Goal: Book appointment/travel/reservation

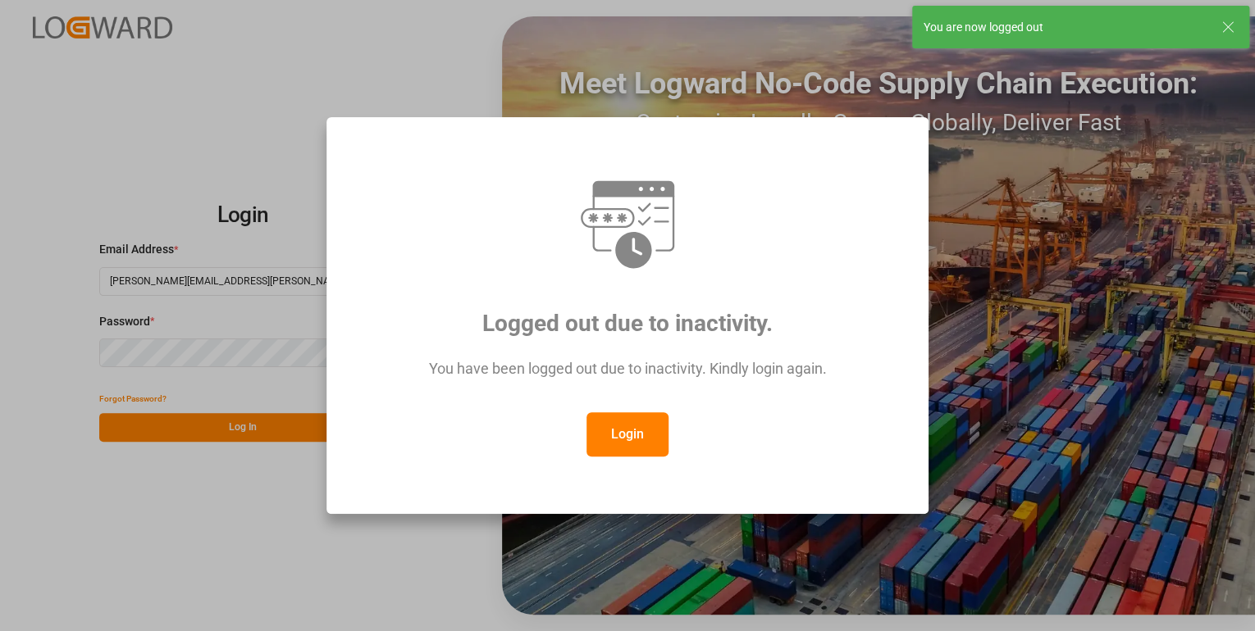
click at [631, 431] on button "Login" at bounding box center [627, 435] width 82 height 44
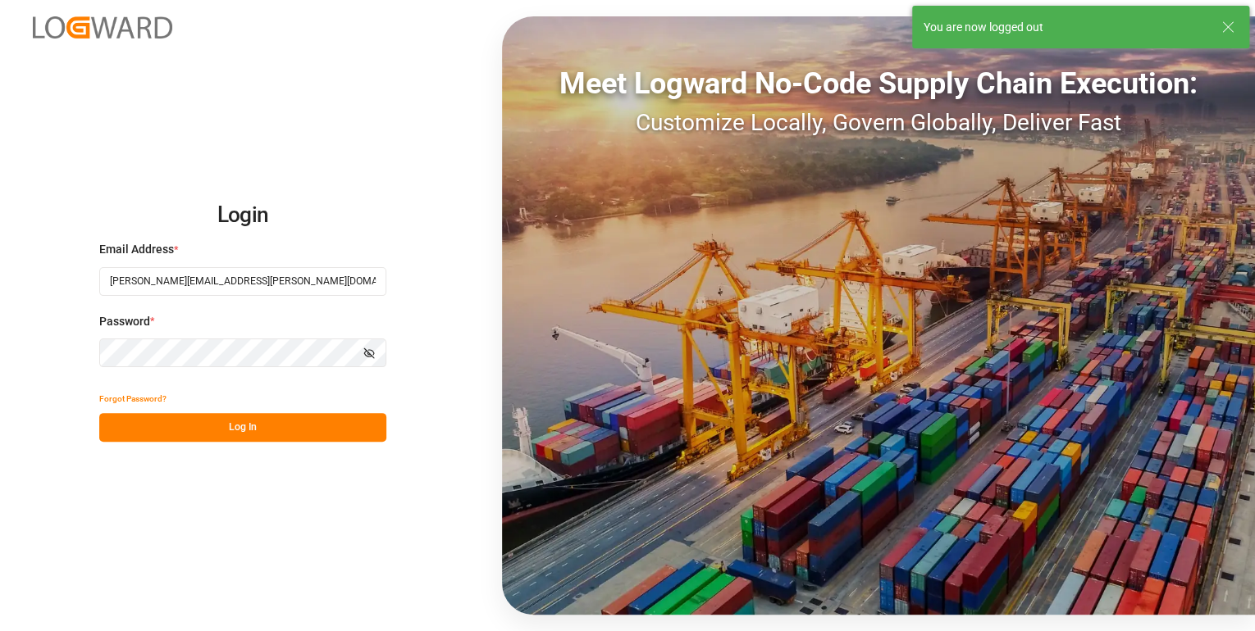
click at [251, 430] on button "Log In" at bounding box center [242, 427] width 287 height 29
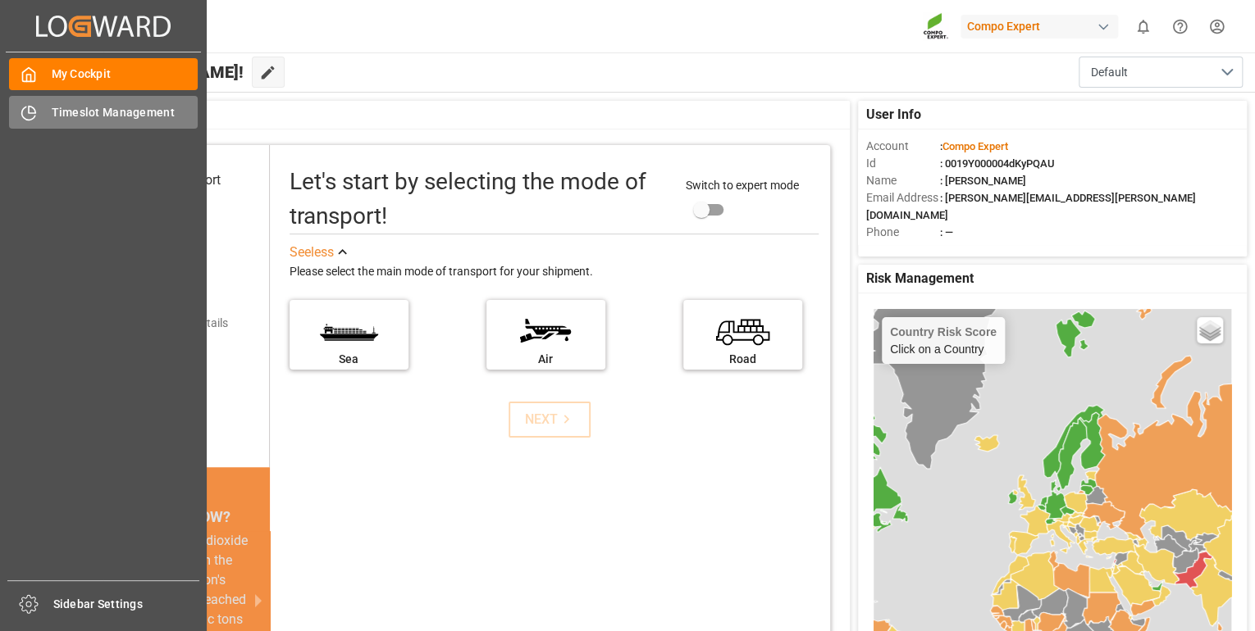
click at [31, 110] on icon at bounding box center [29, 113] width 16 height 16
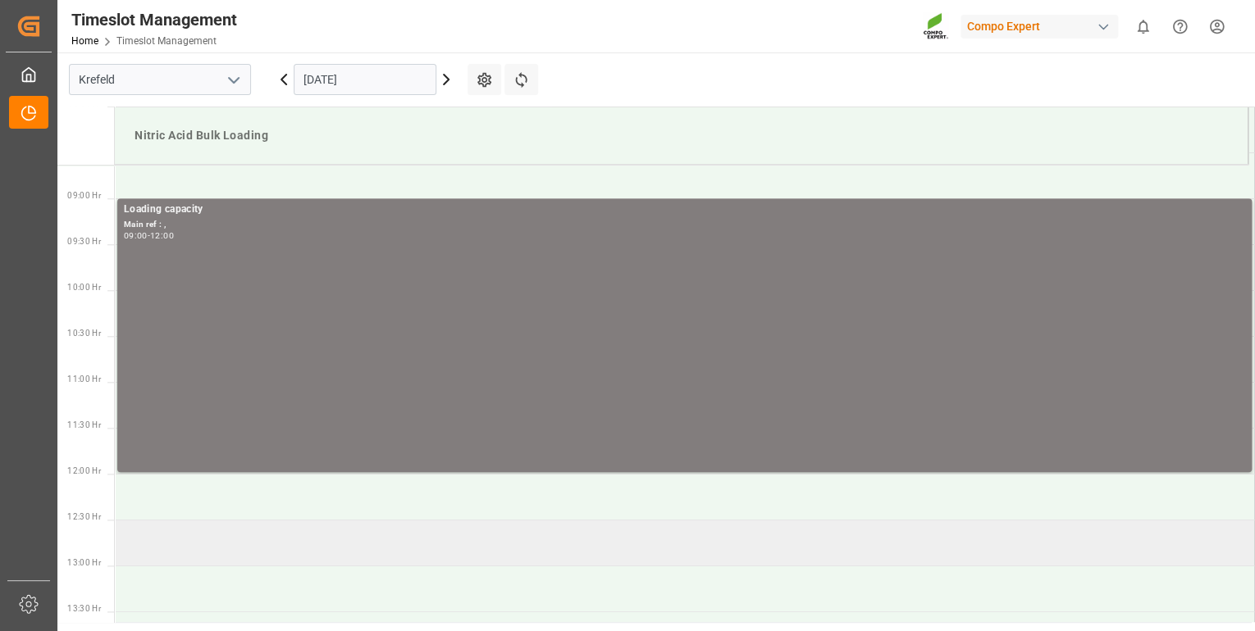
scroll to position [908, 0]
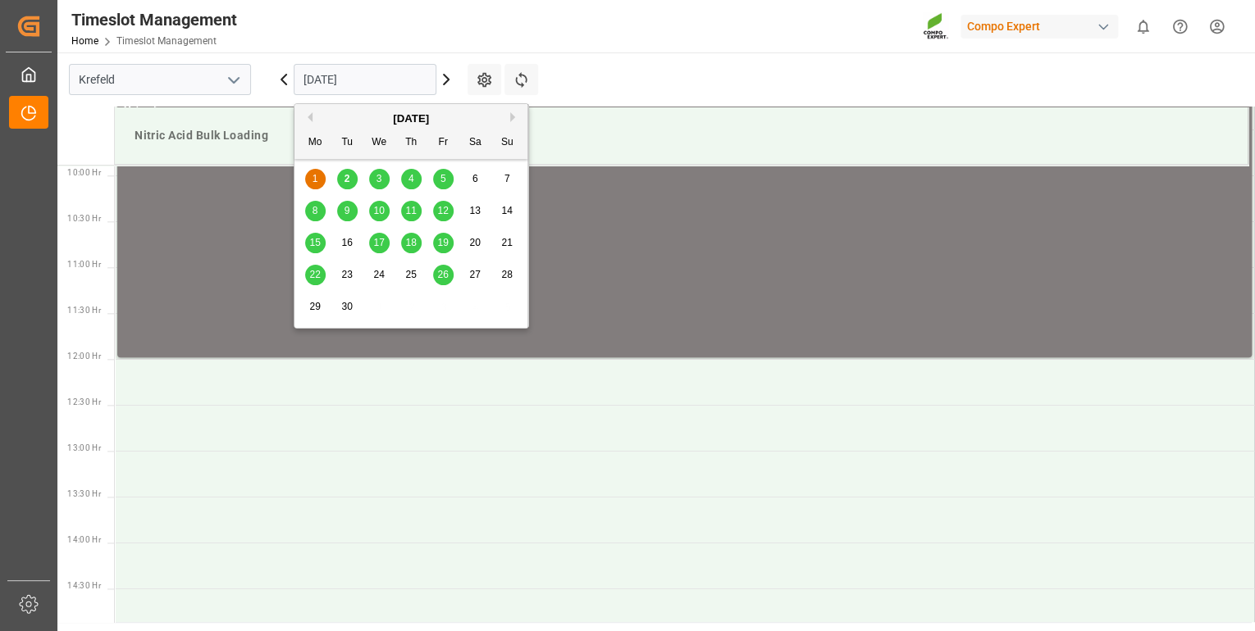
click at [371, 85] on input "[DATE]" at bounding box center [365, 79] width 143 height 31
click at [348, 180] on span "2" at bounding box center [347, 178] width 6 height 11
